Goal: Task Accomplishment & Management: Use online tool/utility

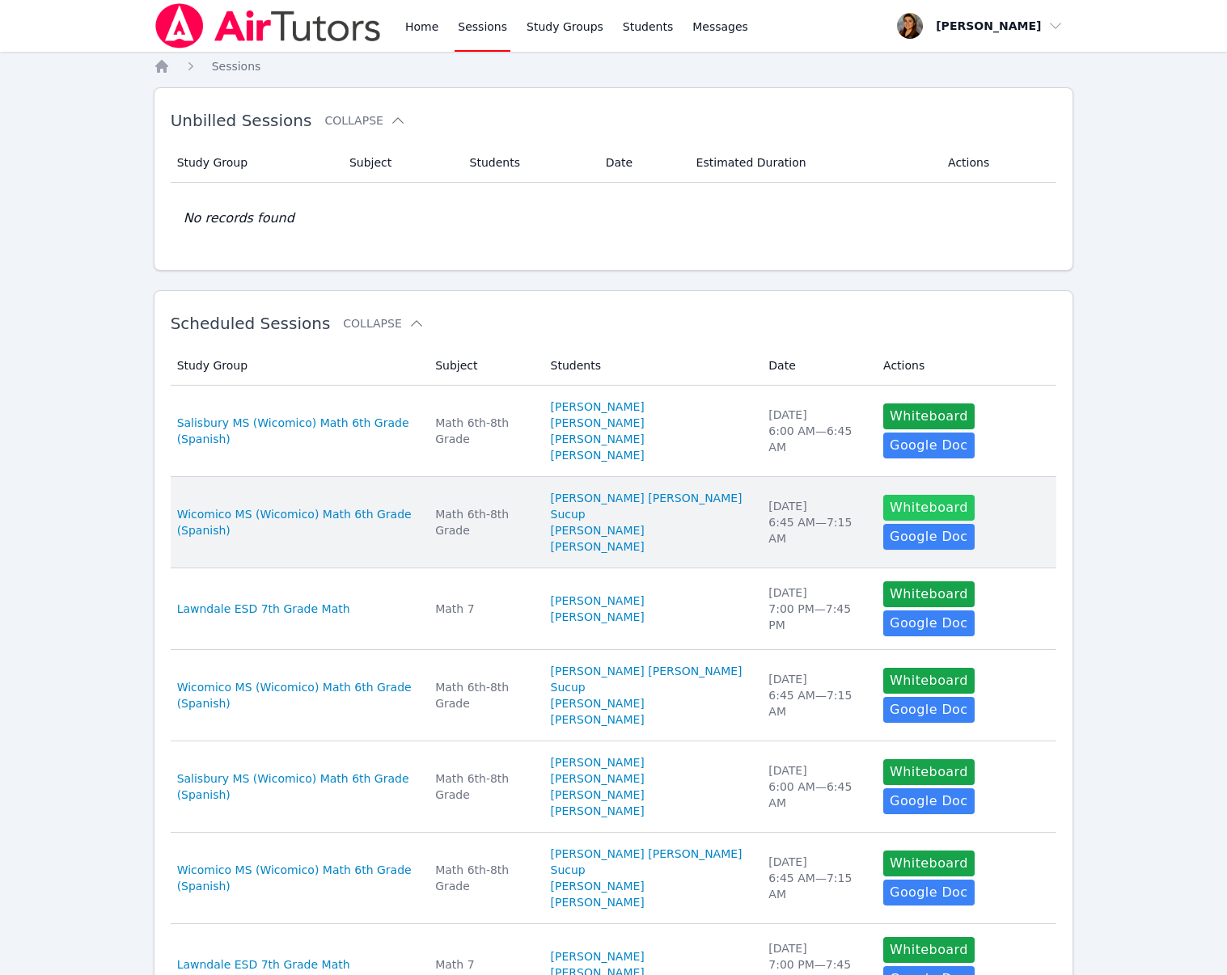
click at [928, 510] on button "Whiteboard" at bounding box center [928, 508] width 91 height 26
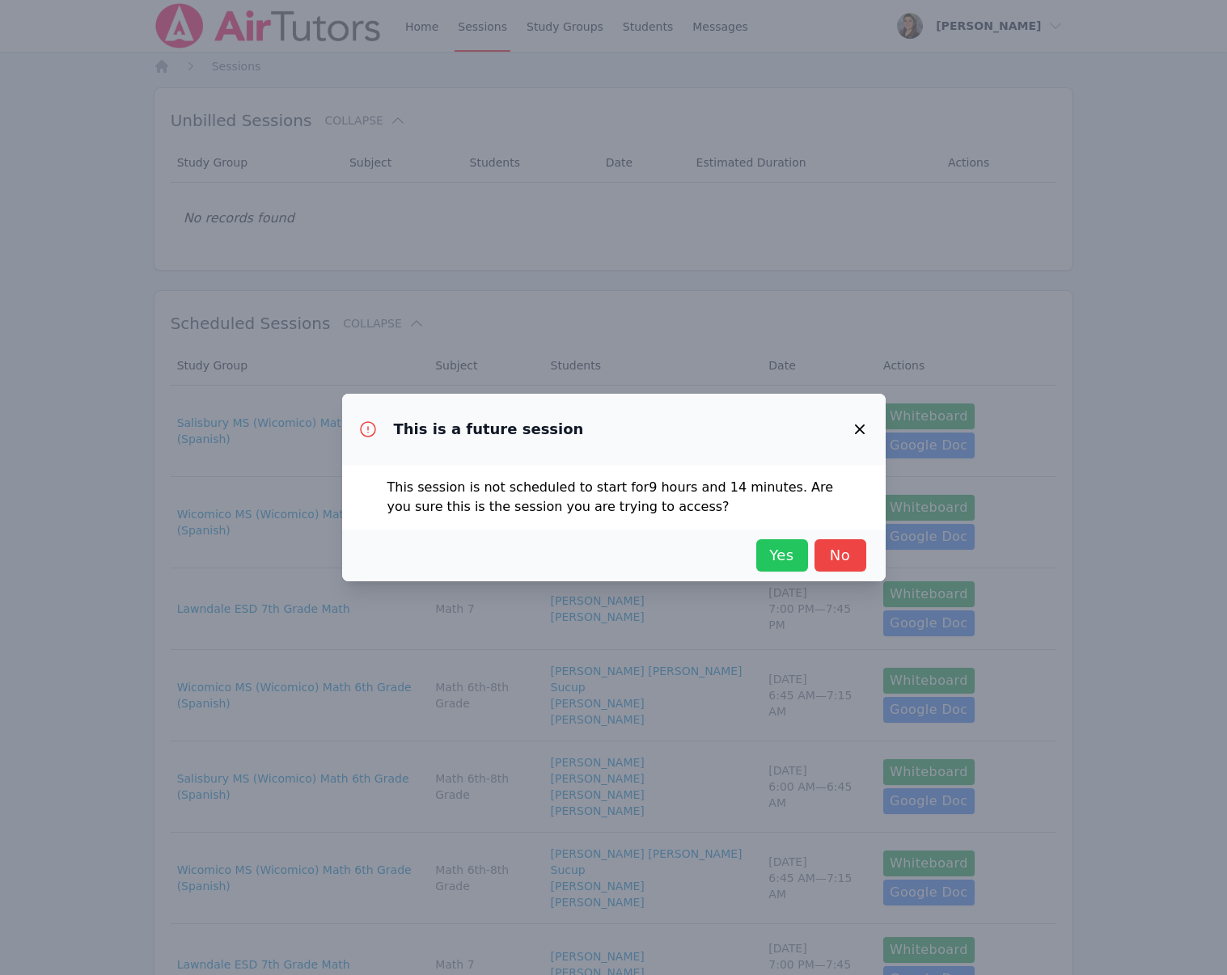
click at [785, 563] on span "Yes" at bounding box center [782, 555] width 36 height 23
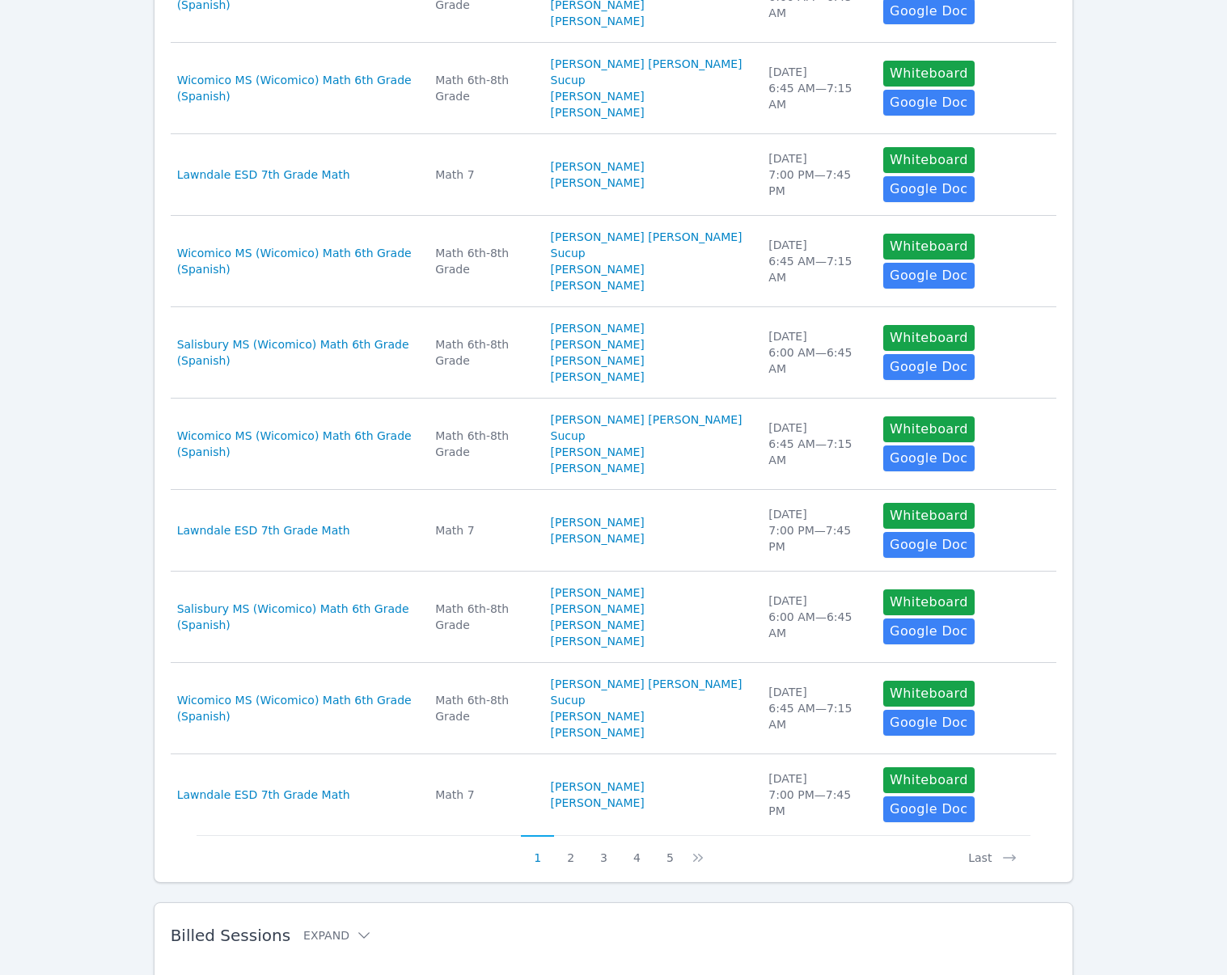
scroll to position [492, 0]
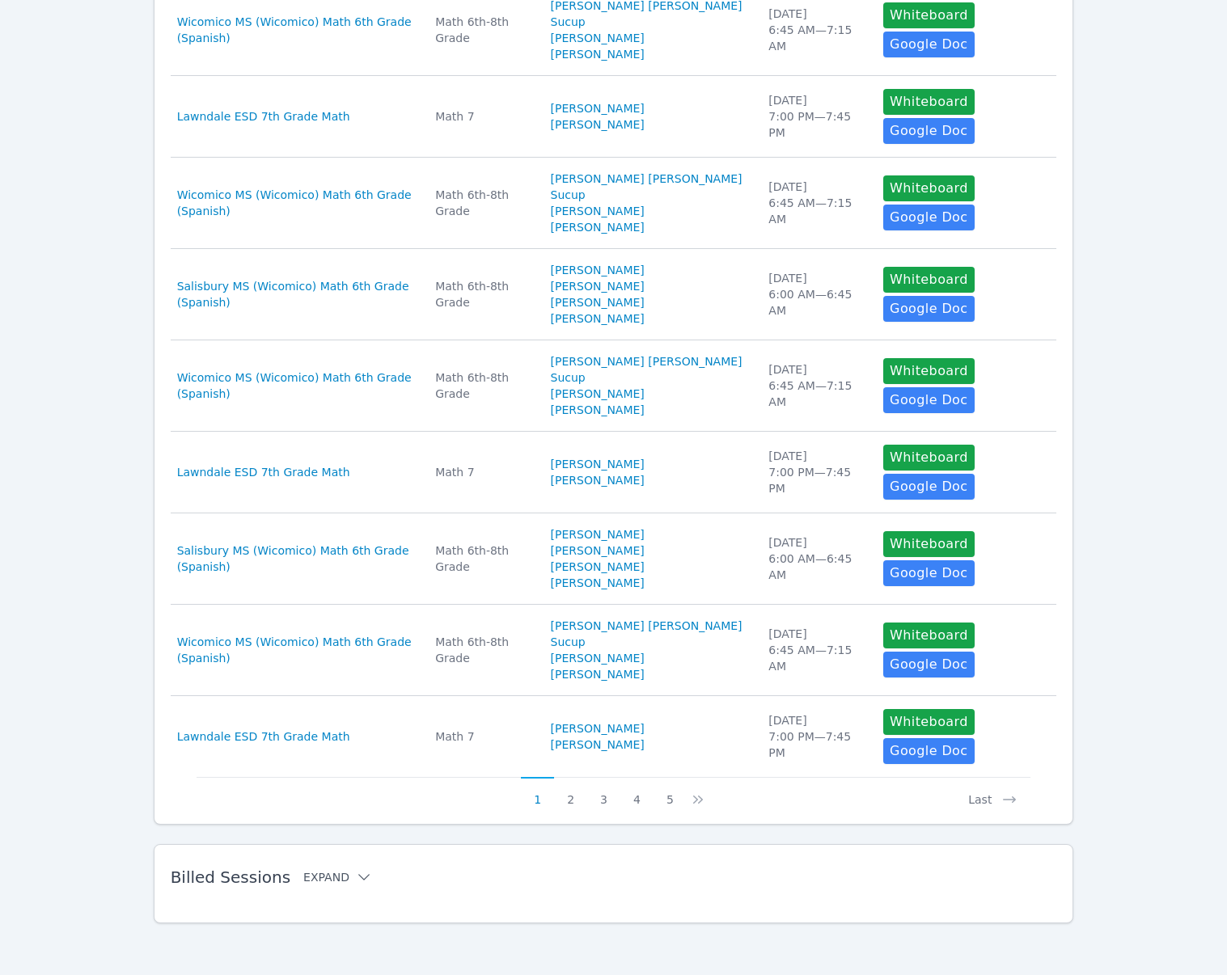
click at [339, 877] on button "Expand" at bounding box center [337, 877] width 69 height 16
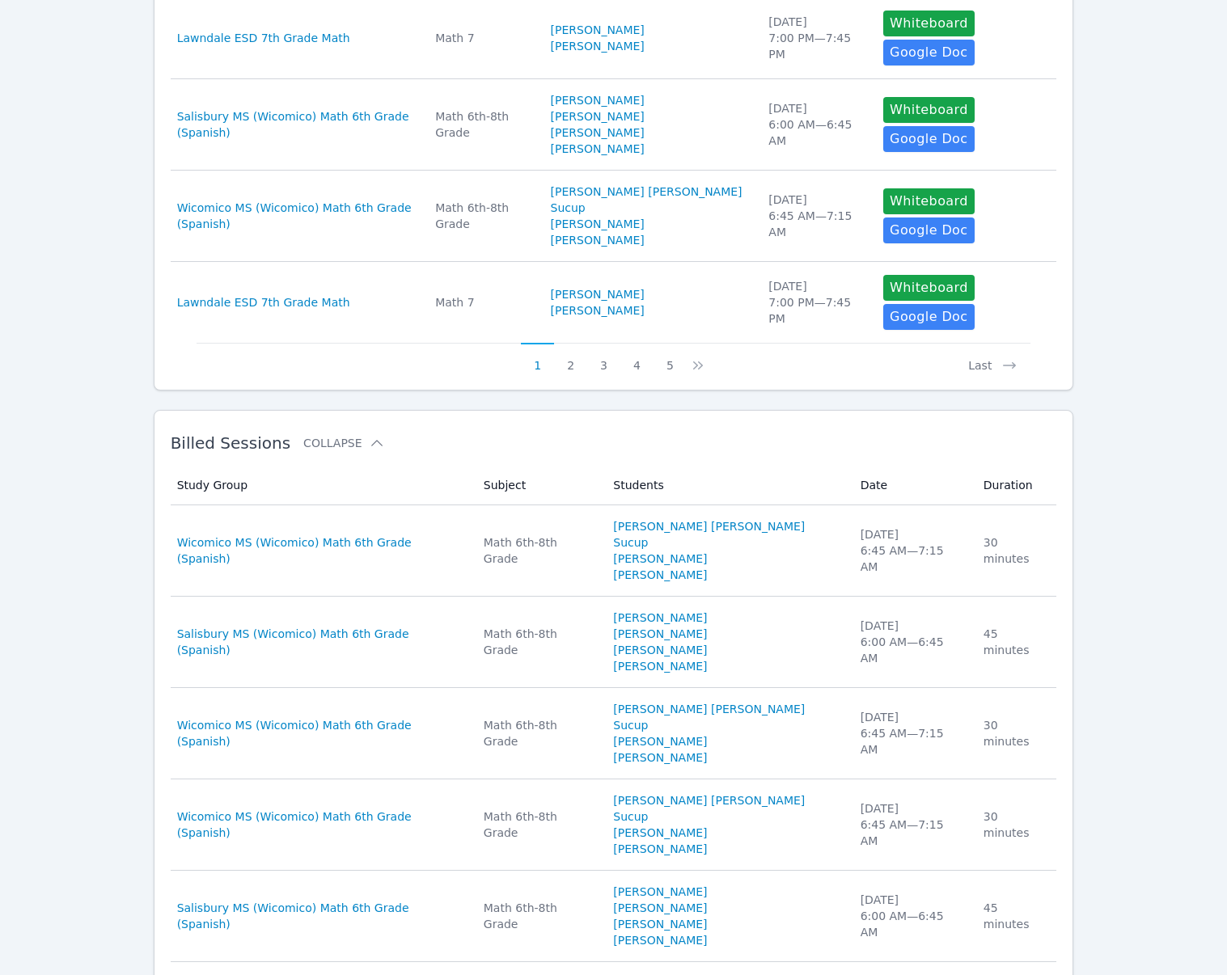
scroll to position [1372, 0]
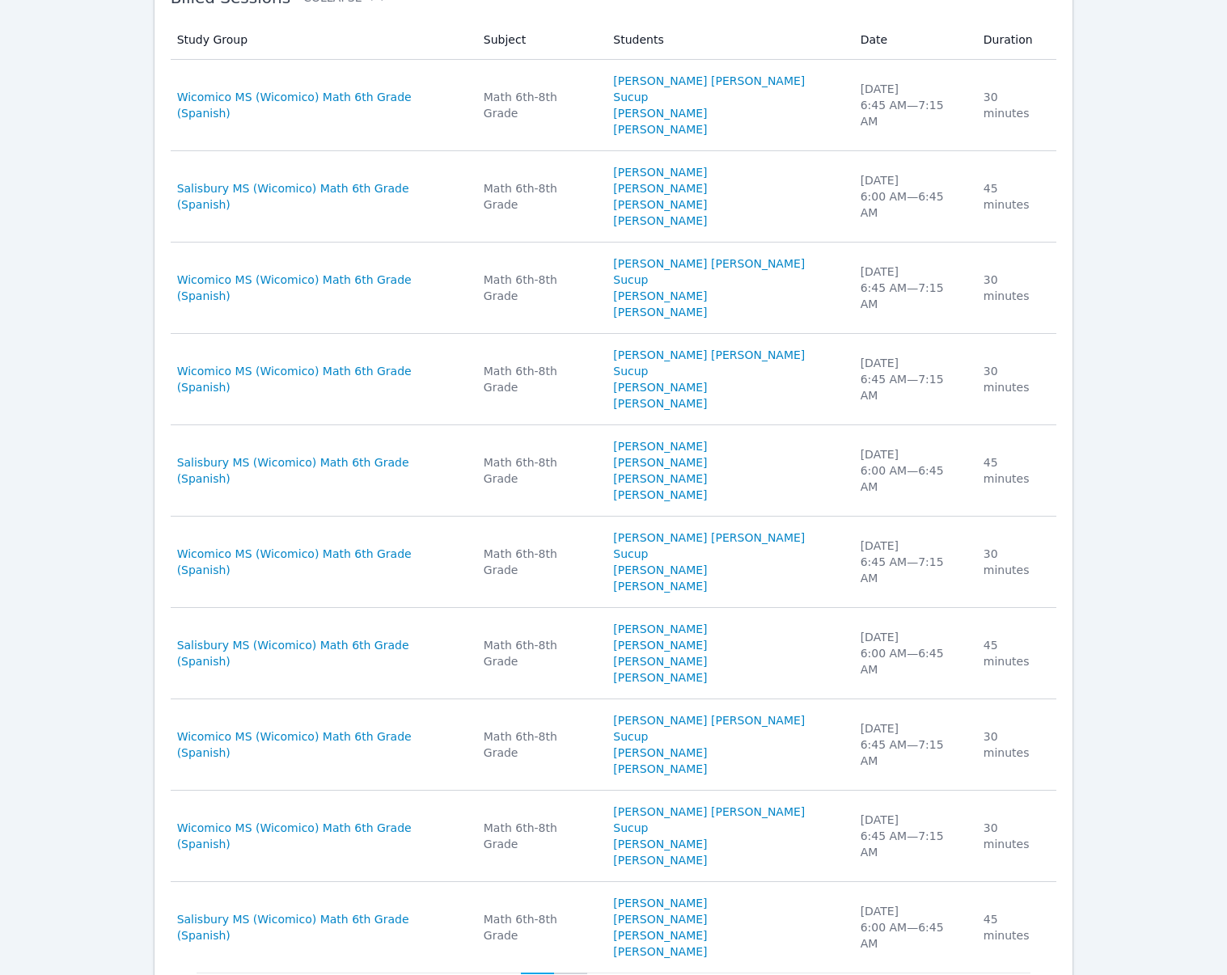
click at [571, 973] on button "2" at bounding box center [570, 988] width 33 height 31
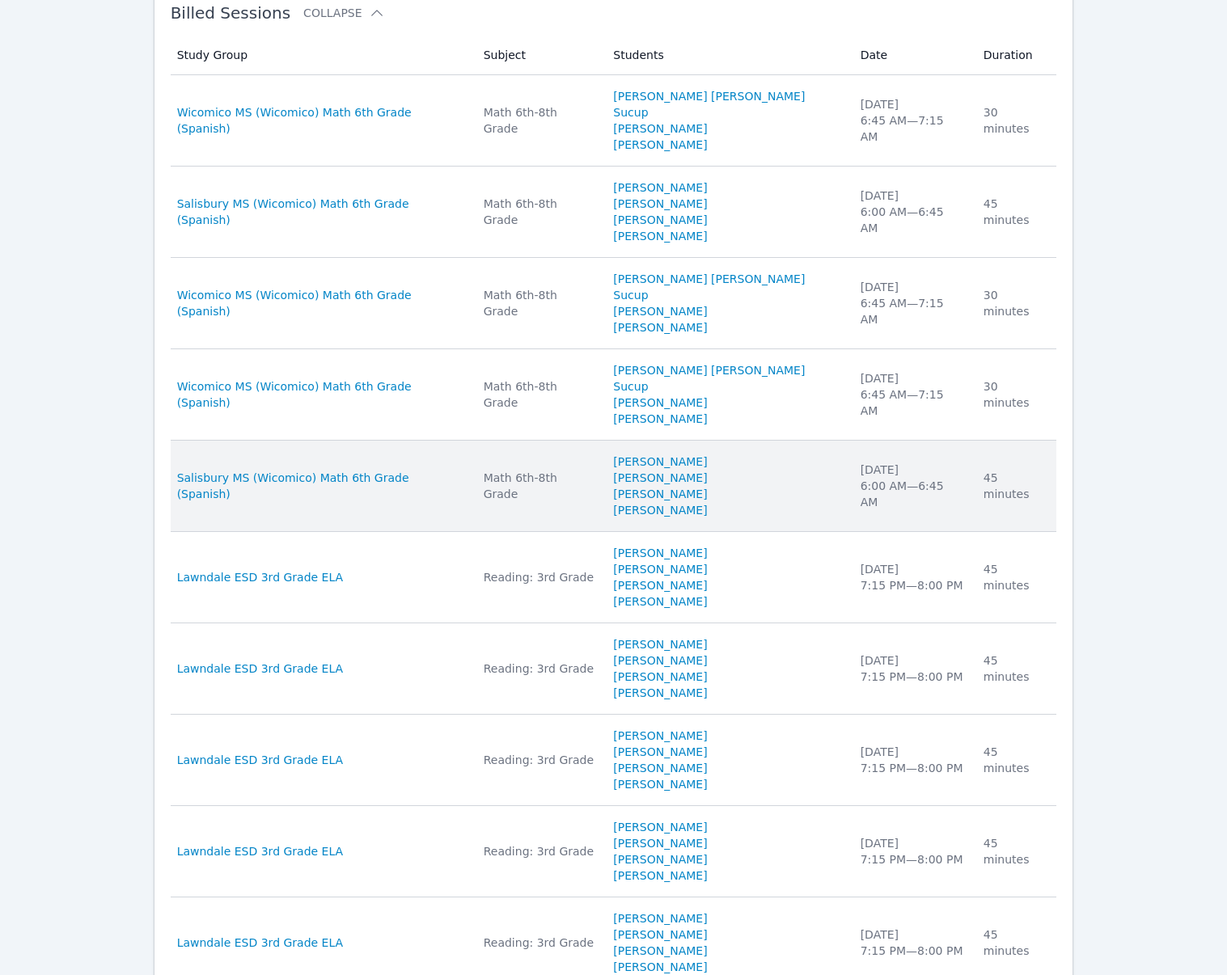
scroll to position [1358, 0]
click at [991, 469] on div "45 minutes" at bounding box center [1015, 485] width 64 height 32
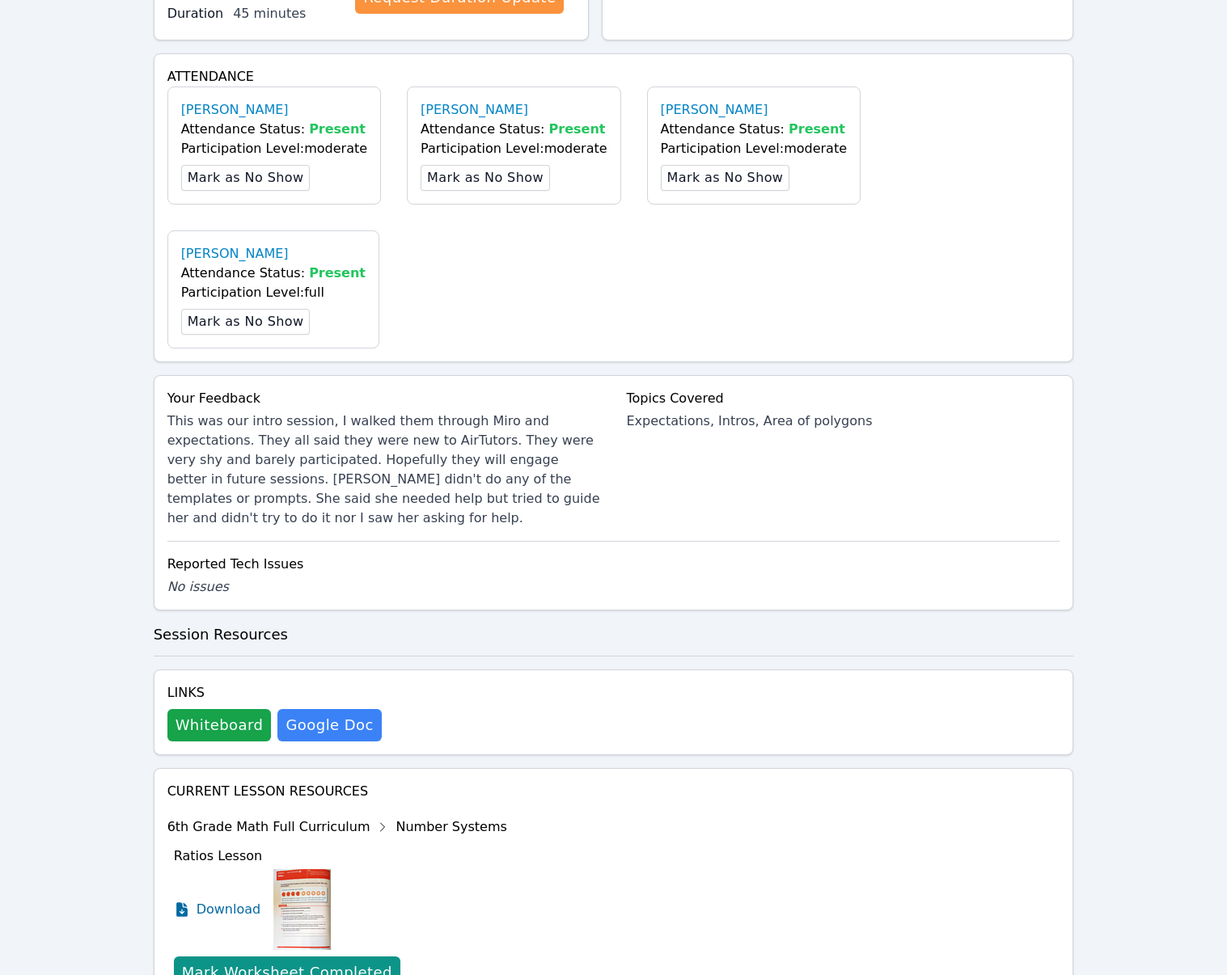
scroll to position [540, 0]
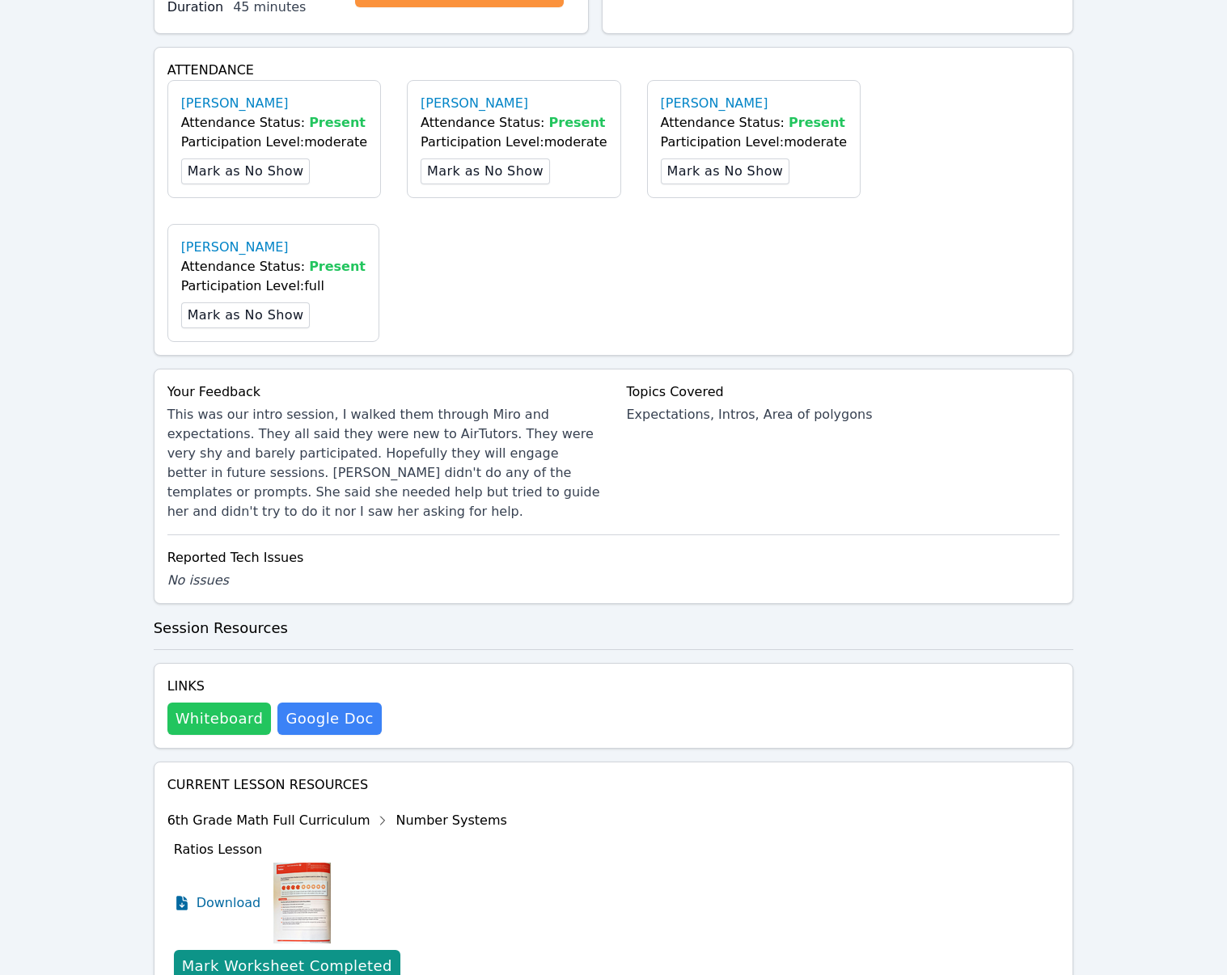
click at [222, 703] on button "Whiteboard" at bounding box center [219, 719] width 104 height 32
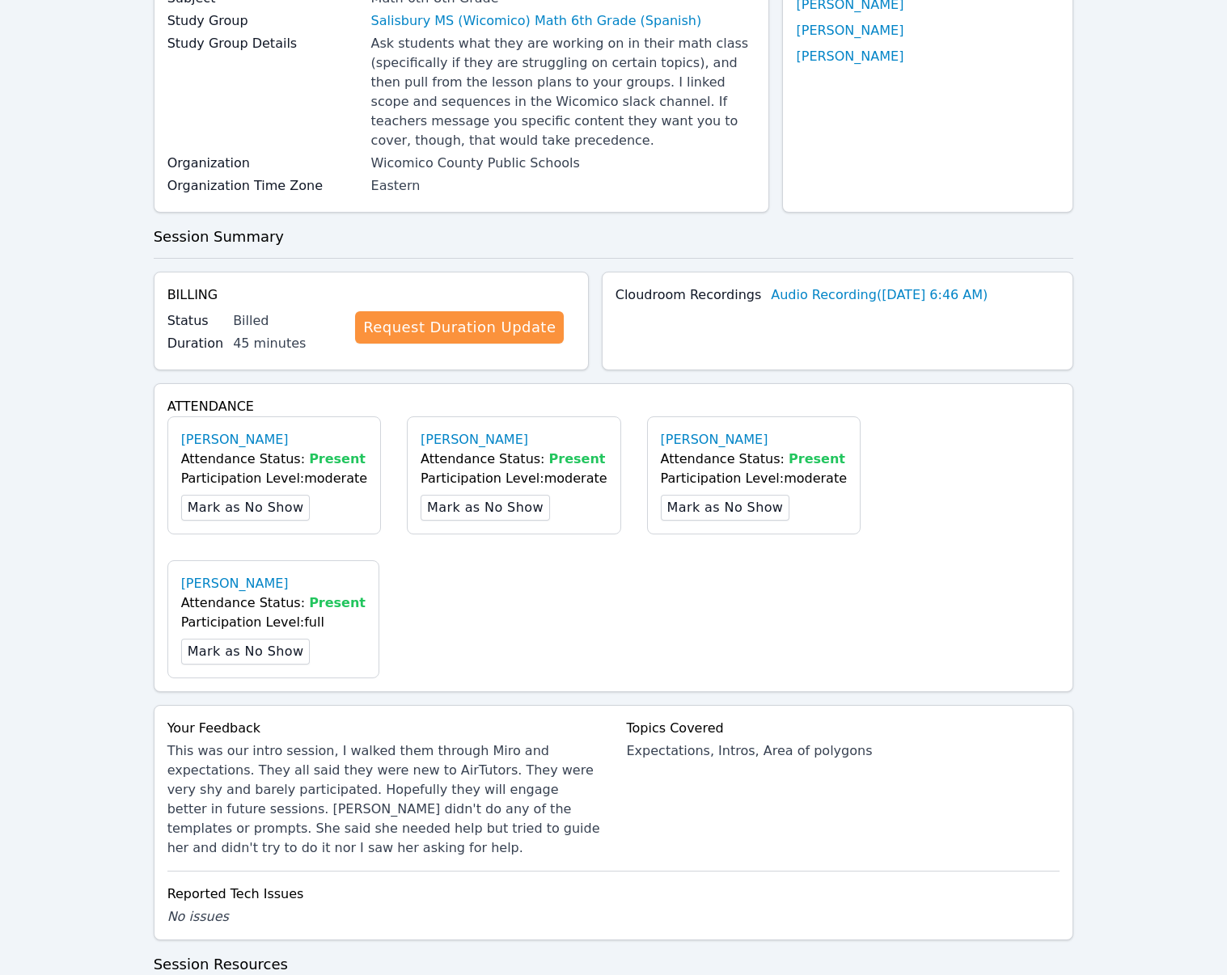
scroll to position [0, 0]
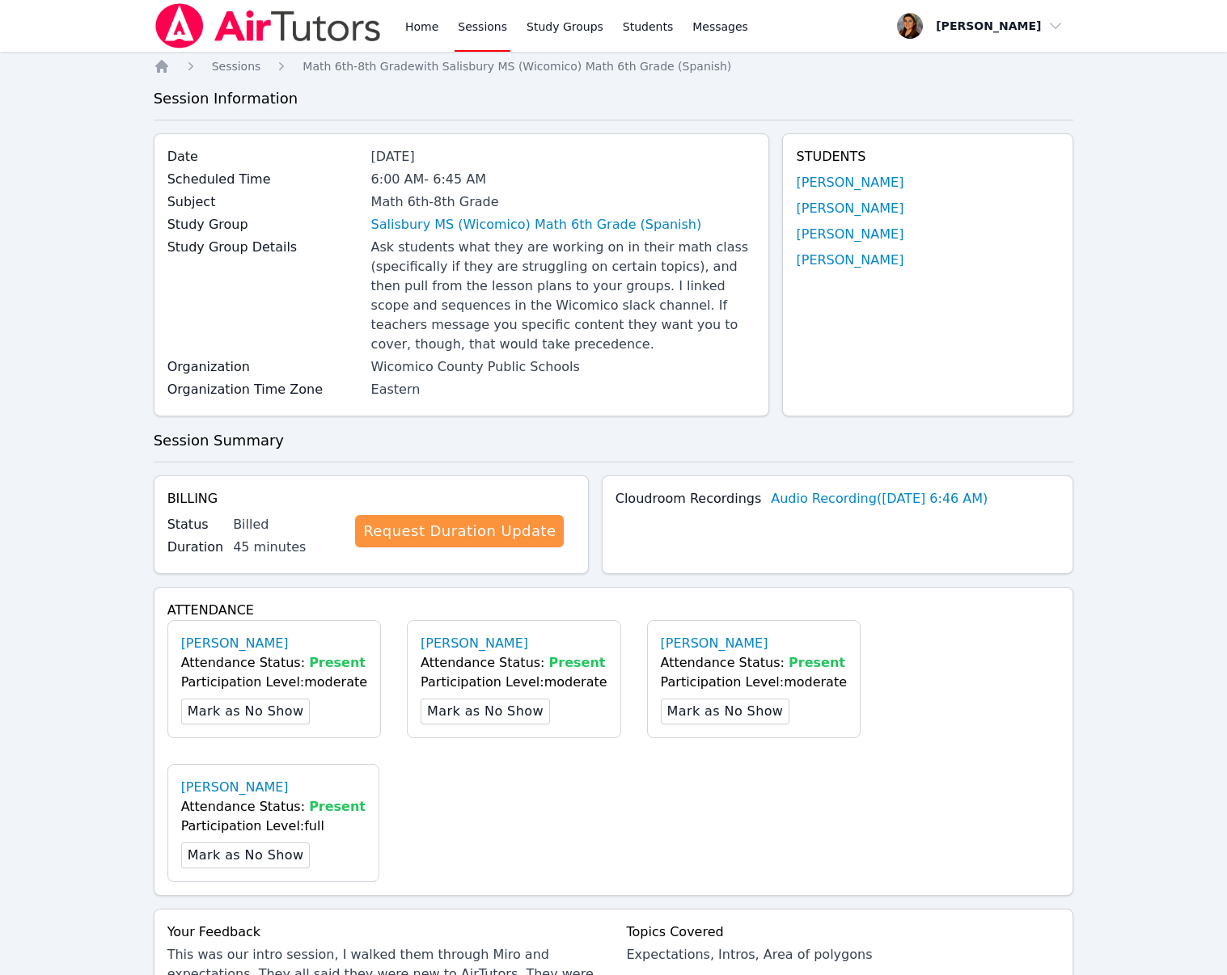
click at [488, 24] on link "Sessions" at bounding box center [482, 26] width 56 height 52
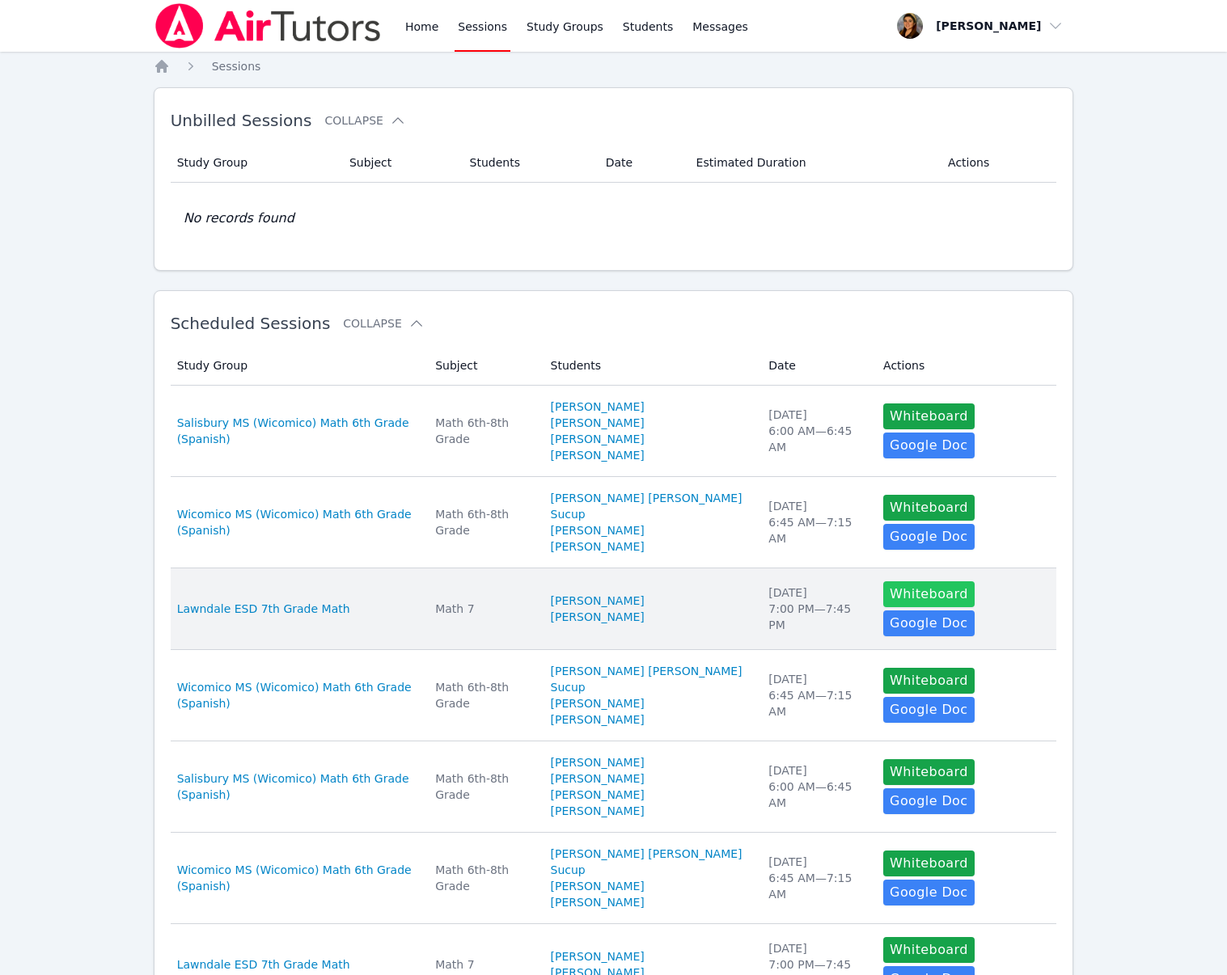
click at [945, 592] on button "Whiteboard" at bounding box center [928, 594] width 91 height 26
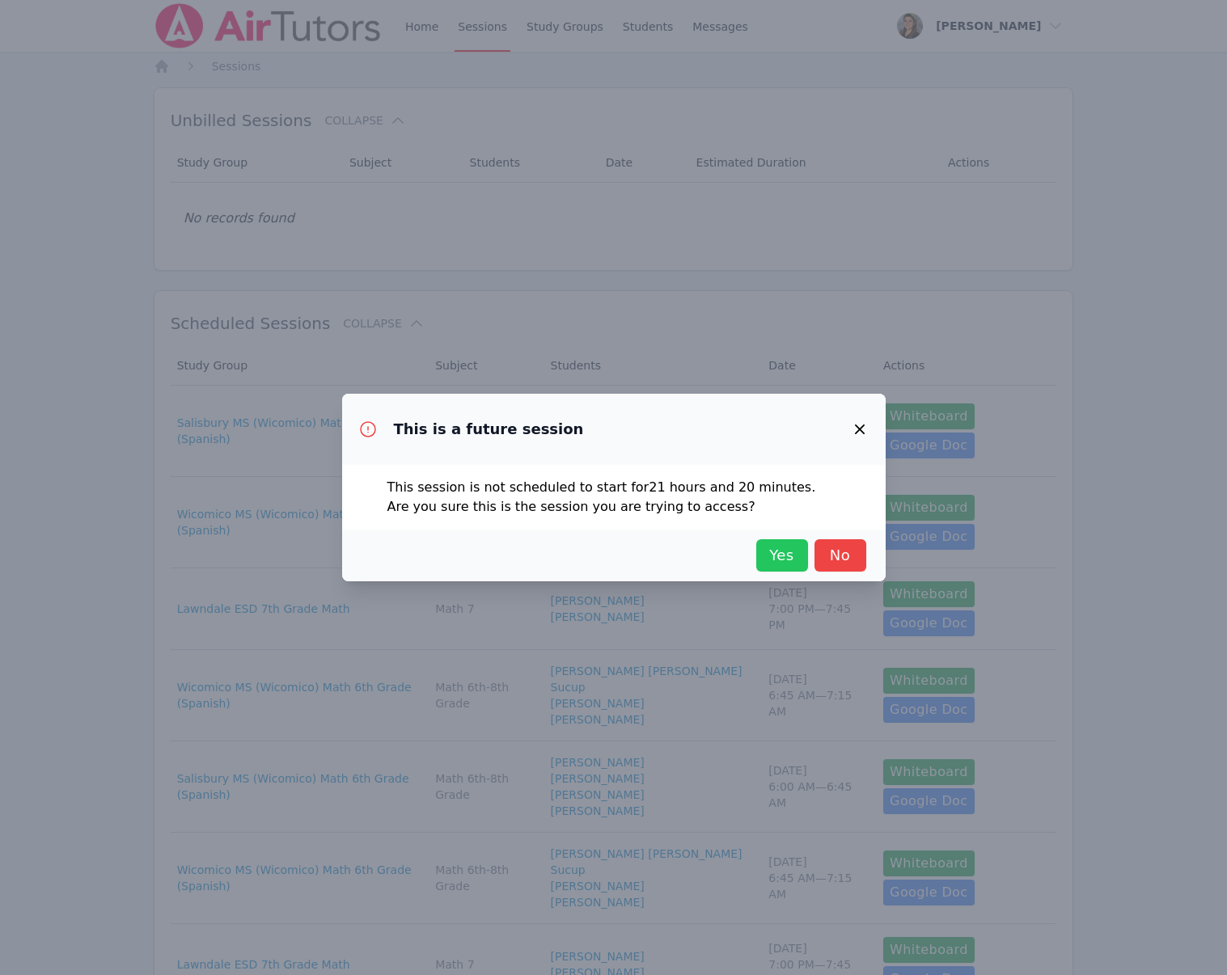
click at [789, 556] on span "Yes" at bounding box center [782, 555] width 36 height 23
